Goal: Navigation & Orientation: Find specific page/section

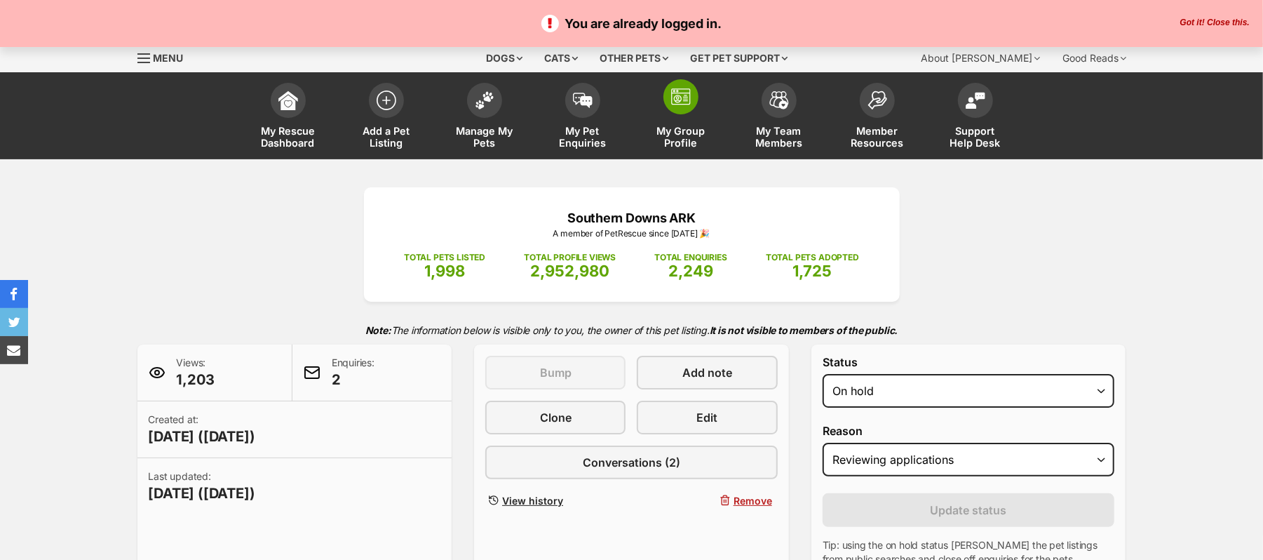
click at [683, 105] on img at bounding box center [681, 96] width 20 height 17
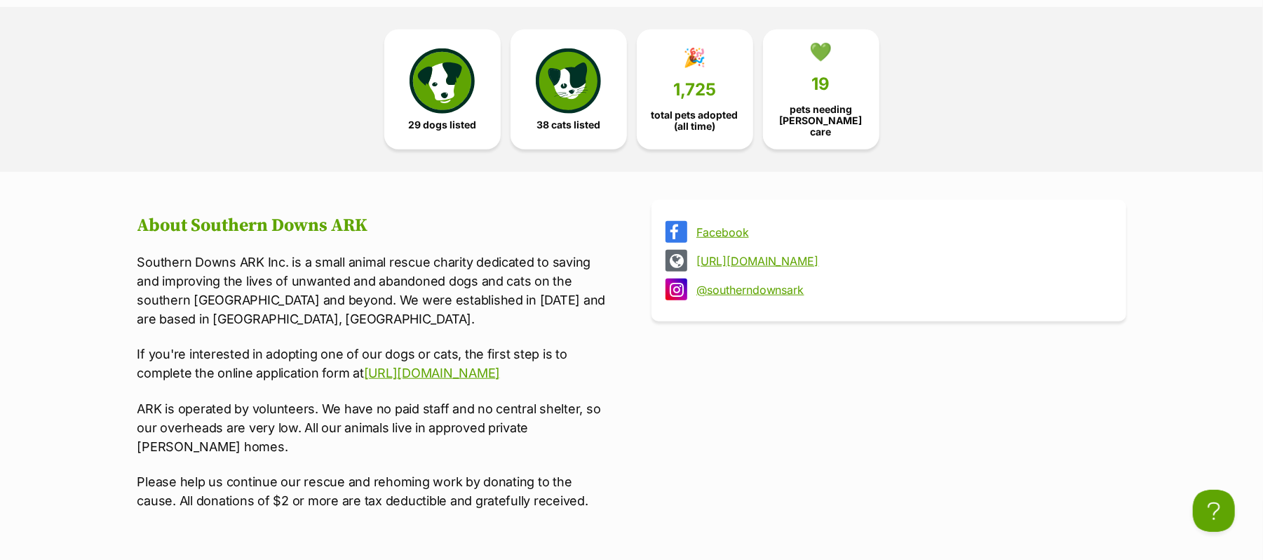
scroll to position [655, 0]
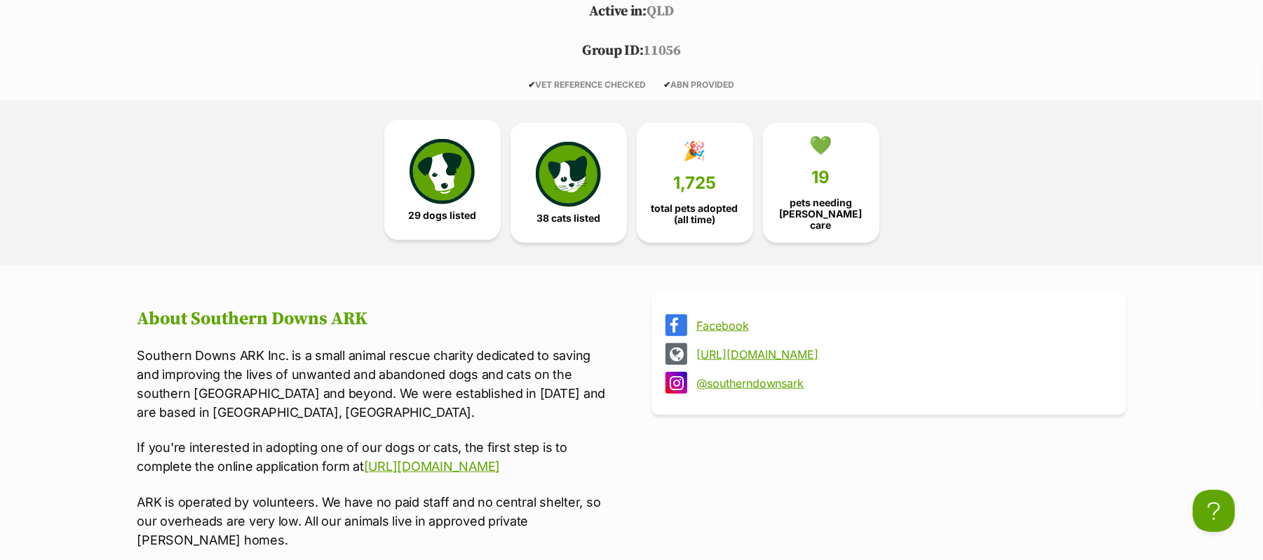
click at [445, 203] on img at bounding box center [442, 171] width 65 height 65
